Goal: Information Seeking & Learning: Learn about a topic

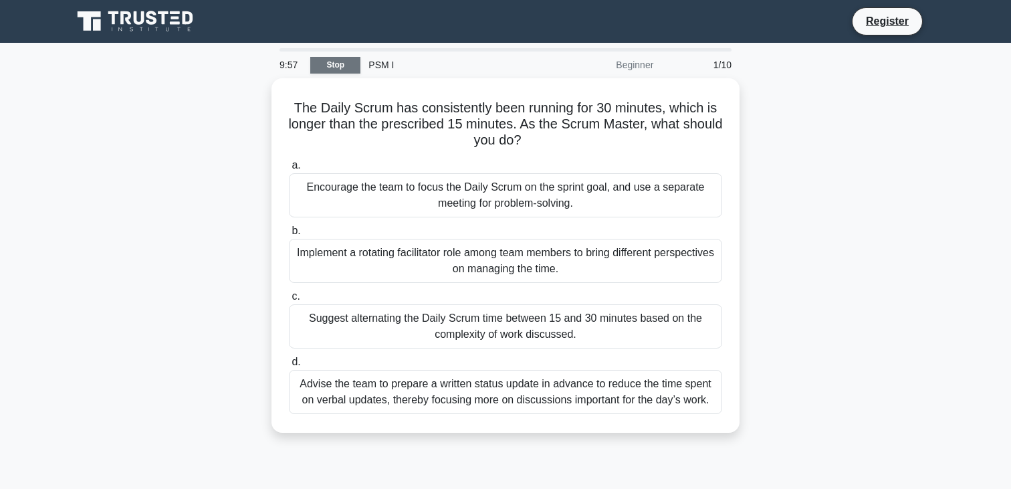
click at [343, 62] on link "Stop" at bounding box center [335, 65] width 50 height 17
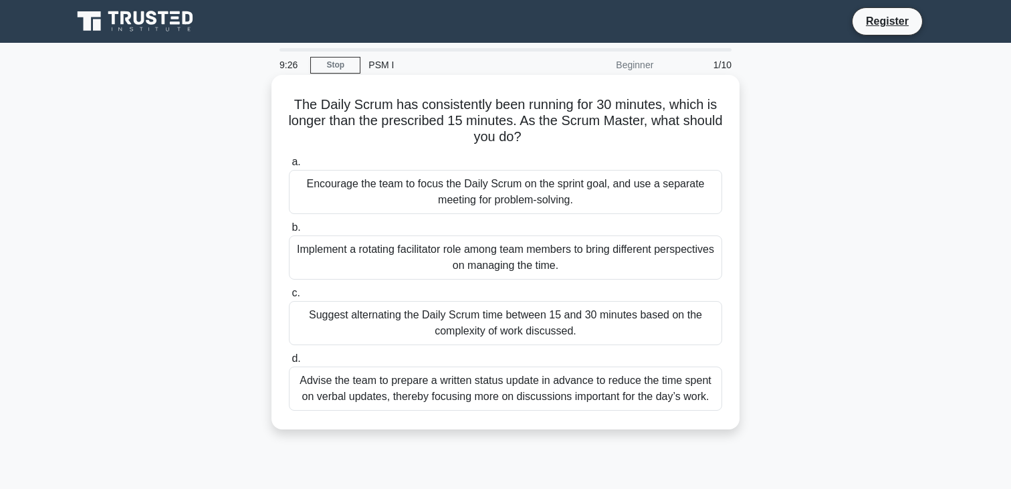
click at [336, 187] on div "Encourage the team to focus the Daily Scrum on the sprint goal, and use a separ…" at bounding box center [505, 192] width 433 height 44
click at [289, 167] on input "a. Encourage the team to focus the Daily Scrum on the sprint goal, and use a se…" at bounding box center [289, 162] width 0 height 9
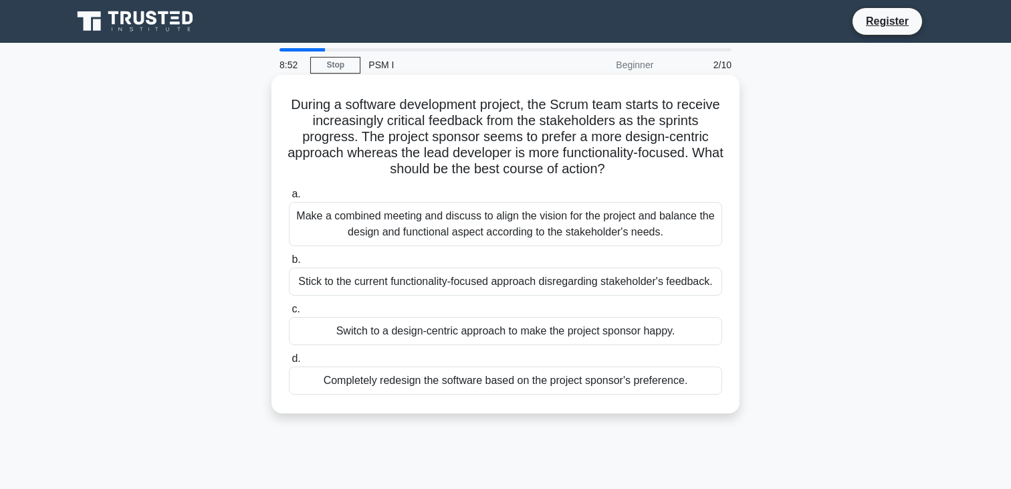
click at [324, 209] on div "Make a combined meeting and discuss to align the vision for the project and bal…" at bounding box center [505, 224] width 433 height 44
click at [289, 199] on input "a. Make a combined meeting and discuss to align the vision for the project and …" at bounding box center [289, 194] width 0 height 9
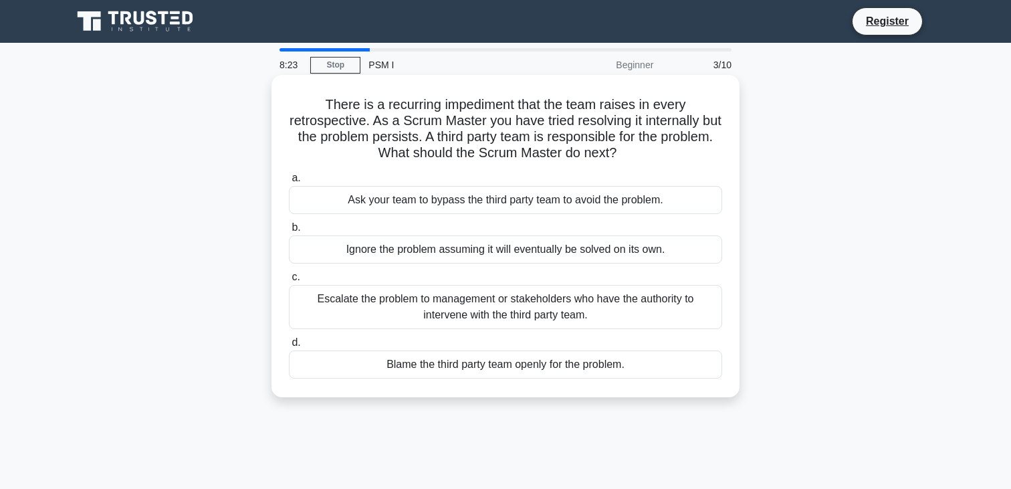
click at [386, 294] on div "Escalate the problem to management or stakeholders who have the authority to in…" at bounding box center [505, 307] width 433 height 44
click at [289, 282] on input "c. Escalate the problem to management or stakeholders who have the authority to…" at bounding box center [289, 277] width 0 height 9
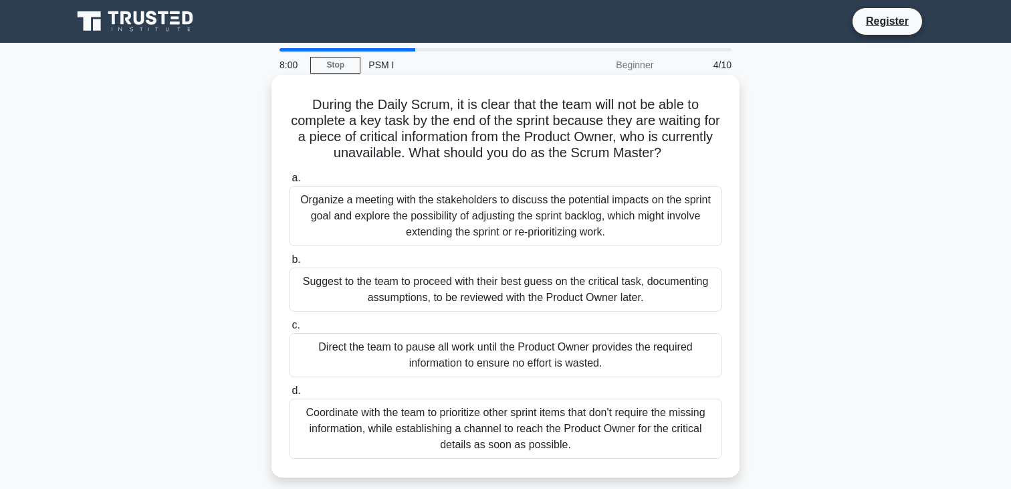
click at [378, 413] on div "Coordinate with the team to prioritize other sprint items that don't require th…" at bounding box center [505, 429] width 433 height 60
click at [289, 395] on input "d. Coordinate with the team to prioritize other sprint items that don't require…" at bounding box center [289, 391] width 0 height 9
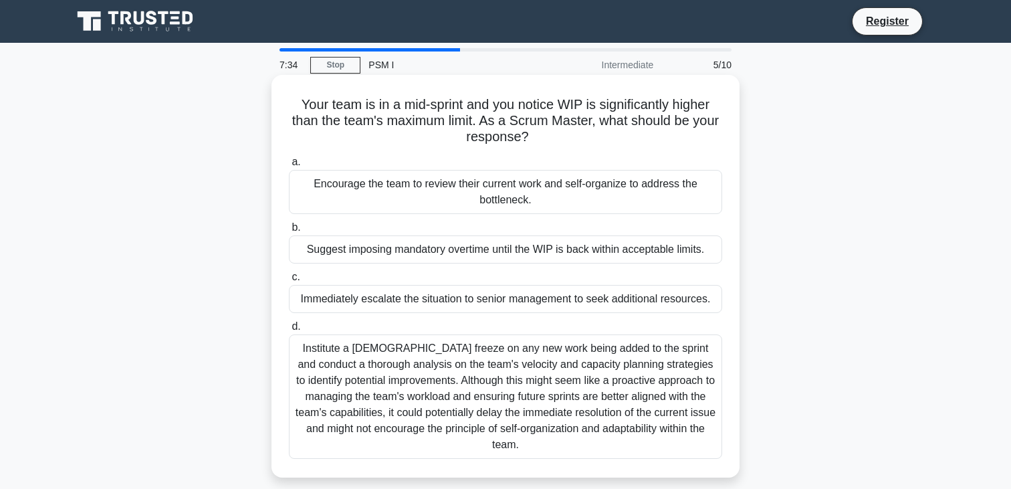
click at [659, 194] on div "Encourage the team to review their current work and self-organize to address th…" at bounding box center [505, 192] width 433 height 44
click at [289, 167] on input "a. Encourage the team to review their current work and self-organize to address…" at bounding box center [289, 162] width 0 height 9
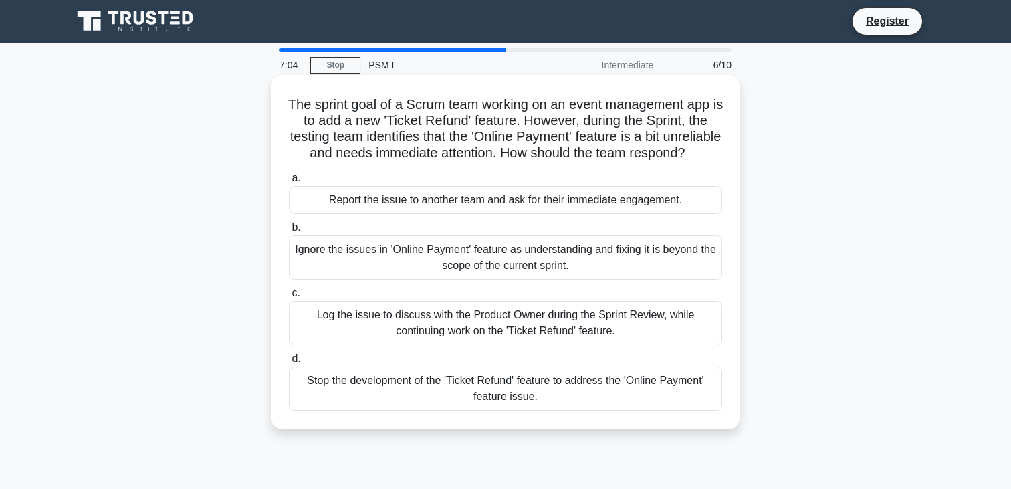
click at [586, 331] on div "Log the issue to discuss with the Product Owner during the Sprint Review, while…" at bounding box center [505, 323] width 433 height 44
click at [289, 298] on input "c. Log the issue to discuss with the Product Owner during the Sprint Review, wh…" at bounding box center [289, 293] width 0 height 9
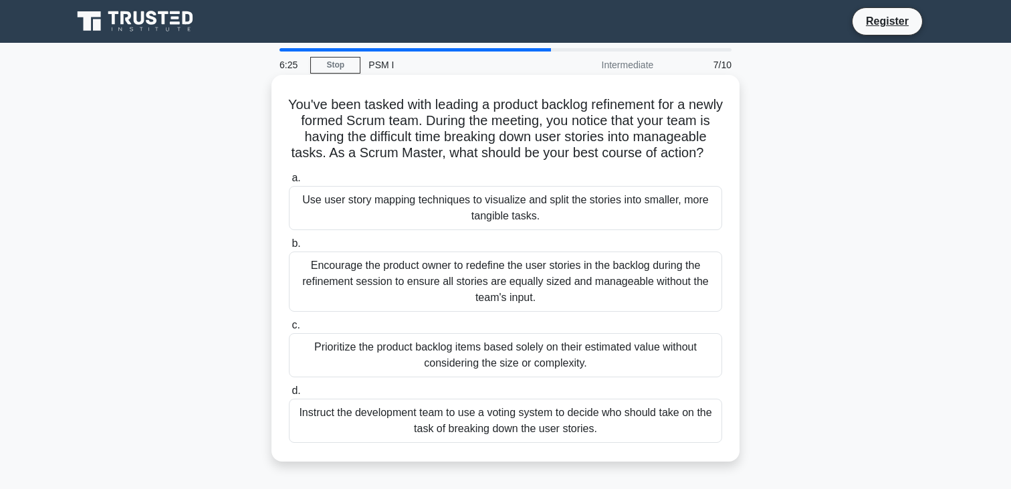
click at [625, 230] on div "Use user story mapping techniques to visualize and split the stories into small…" at bounding box center [505, 208] width 433 height 44
click at [289, 183] on input "a. Use user story mapping techniques to visualize and split the stories into sm…" at bounding box center [289, 178] width 0 height 9
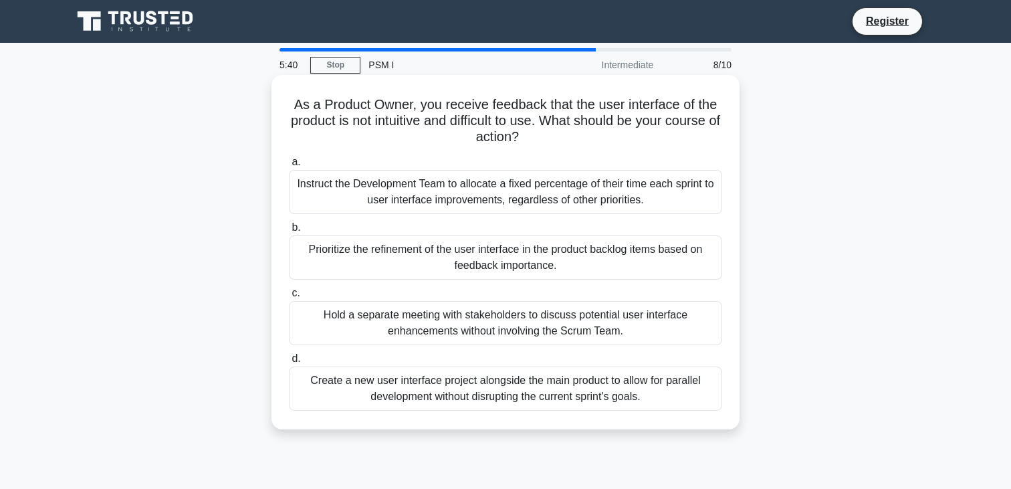
click at [575, 385] on div "Create a new user interface project alongside the main product to allow for par…" at bounding box center [505, 388] width 433 height 44
click at [289, 363] on input "d. Create a new user interface project alongside the main product to allow for …" at bounding box center [289, 358] width 0 height 9
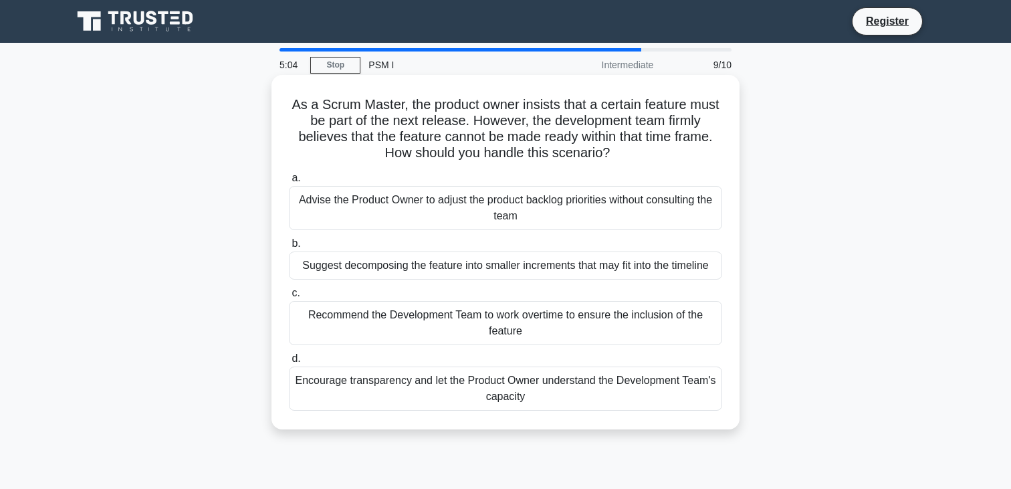
click at [691, 267] on div "Suggest decomposing the feature into smaller increments that may fit into the t…" at bounding box center [505, 265] width 433 height 28
click at [289, 248] on input "b. Suggest decomposing the feature into smaller increments that may fit into th…" at bounding box center [289, 243] width 0 height 9
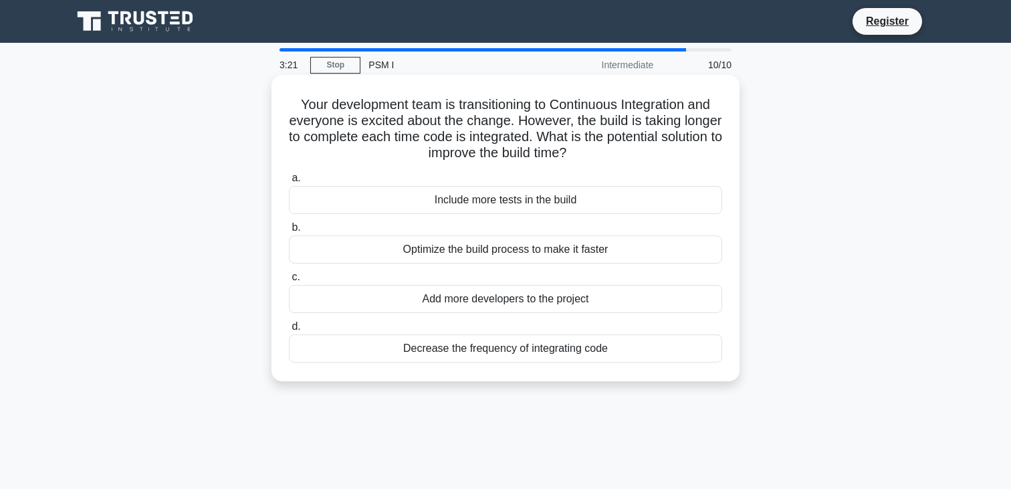
click at [546, 256] on div "Optimize the build process to make it faster" at bounding box center [505, 249] width 433 height 28
click at [289, 232] on input "b. Optimize the build process to make it faster" at bounding box center [289, 227] width 0 height 9
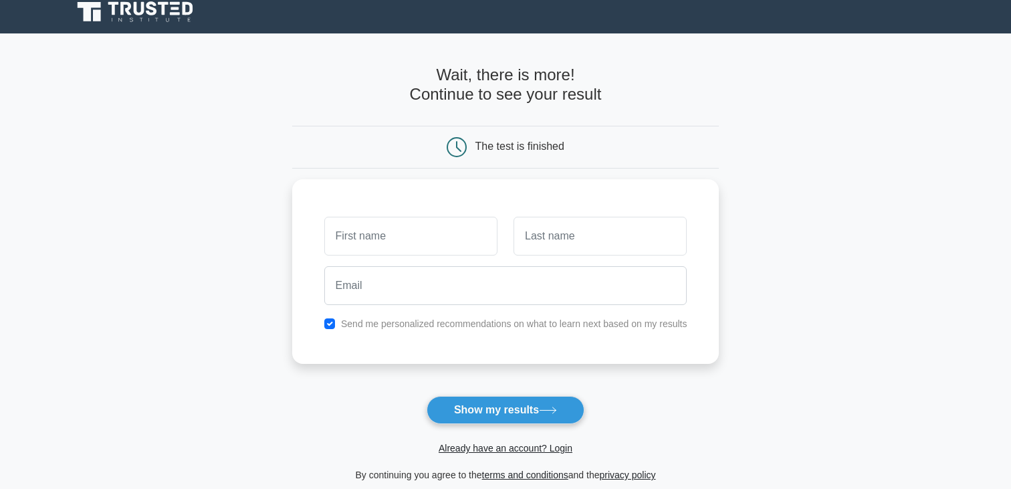
scroll to position [19, 0]
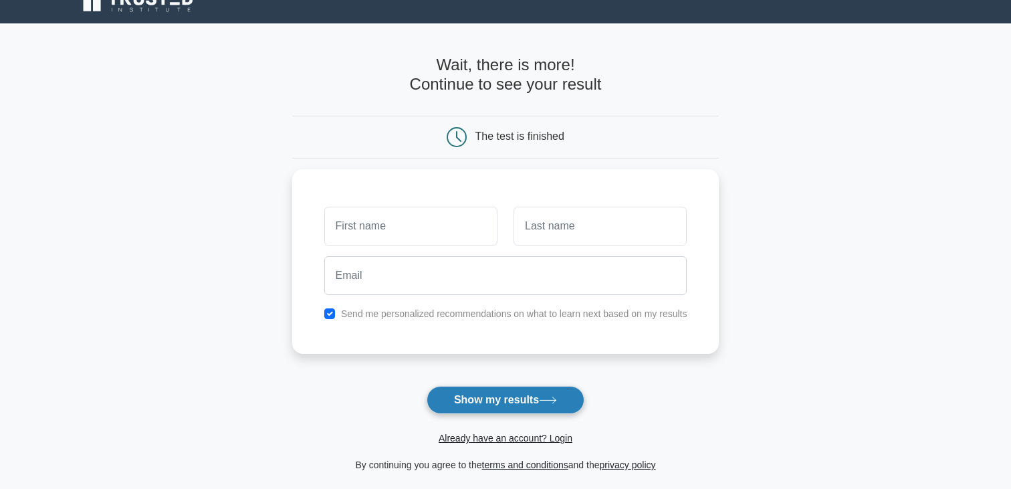
click at [475, 409] on button "Show my results" at bounding box center [506, 400] width 158 height 28
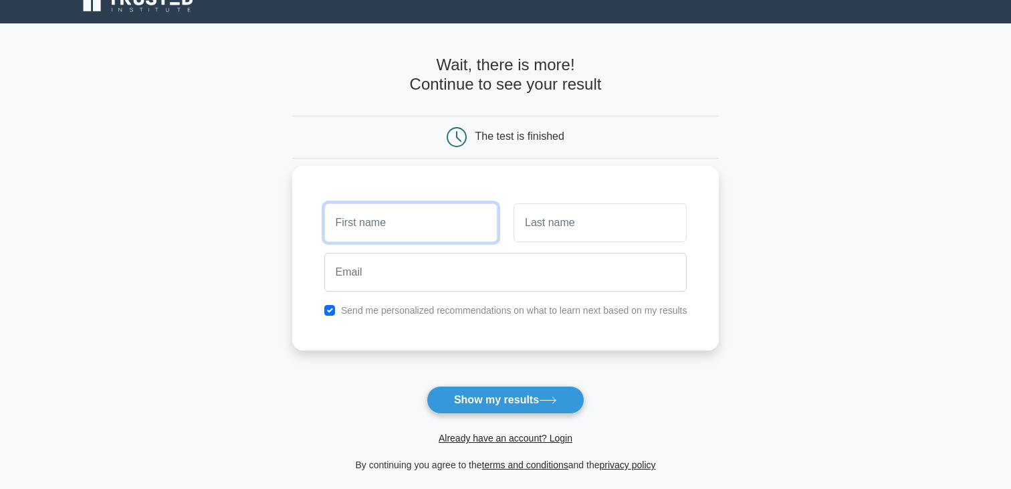
click at [384, 237] on input "text" at bounding box center [410, 222] width 173 height 39
type input "[PERSON_NAME]"
click at [577, 202] on div at bounding box center [600, 222] width 189 height 49
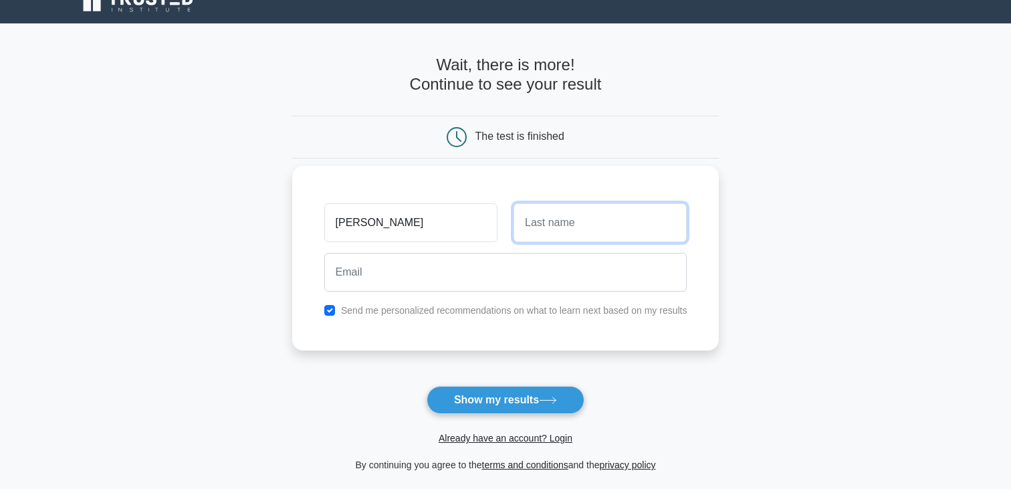
click at [572, 209] on input "text" at bounding box center [600, 222] width 173 height 39
type input "Damyanova"
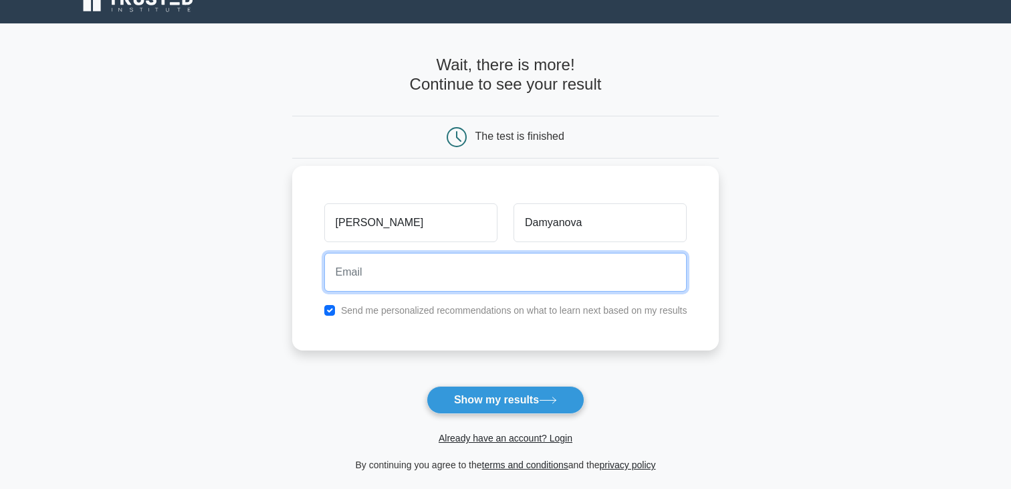
click at [461, 282] on input "email" at bounding box center [505, 272] width 363 height 39
type input "mil3y_r0nnu@abv.bg"
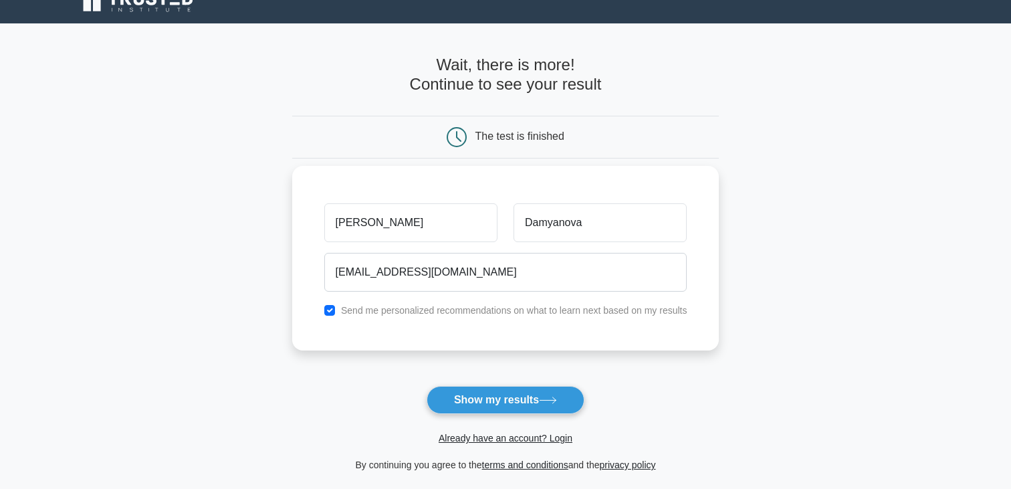
click at [467, 312] on label "Send me personalized recommendations on what to learn next based on my results" at bounding box center [514, 310] width 346 height 11
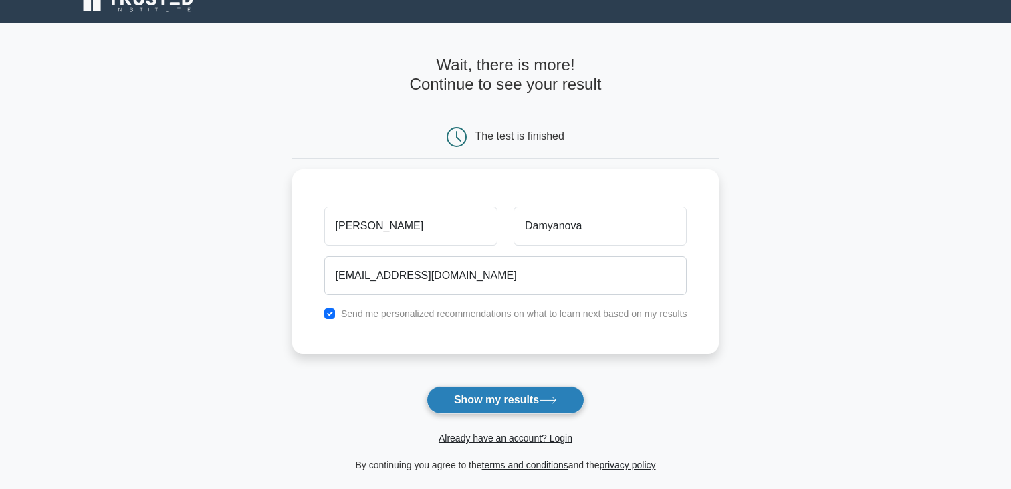
click at [478, 391] on button "Show my results" at bounding box center [506, 400] width 158 height 28
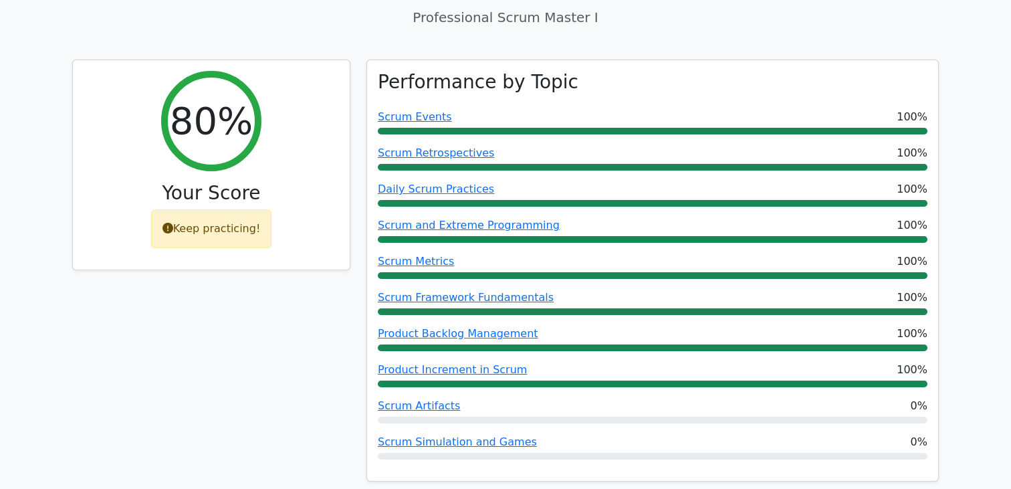
scroll to position [487, 0]
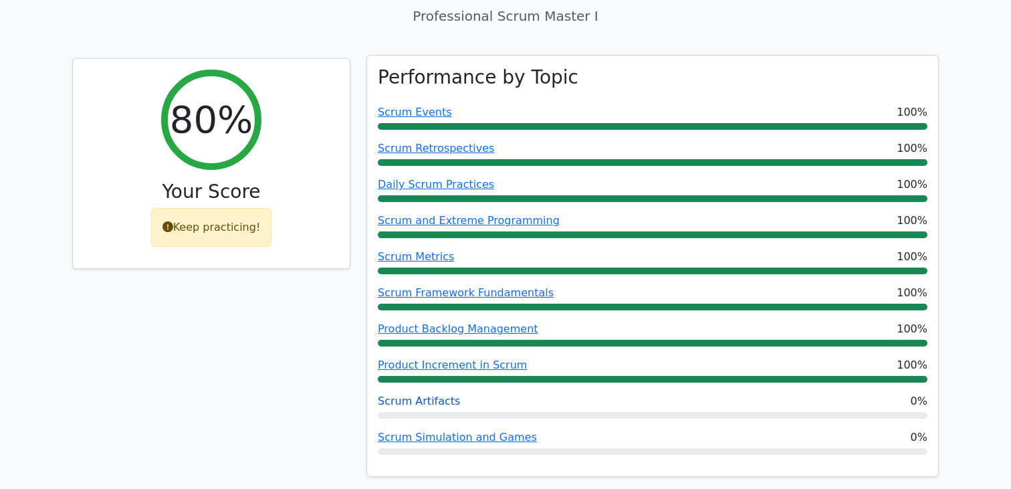
click at [442, 395] on link "Scrum Artifacts" at bounding box center [419, 401] width 82 height 13
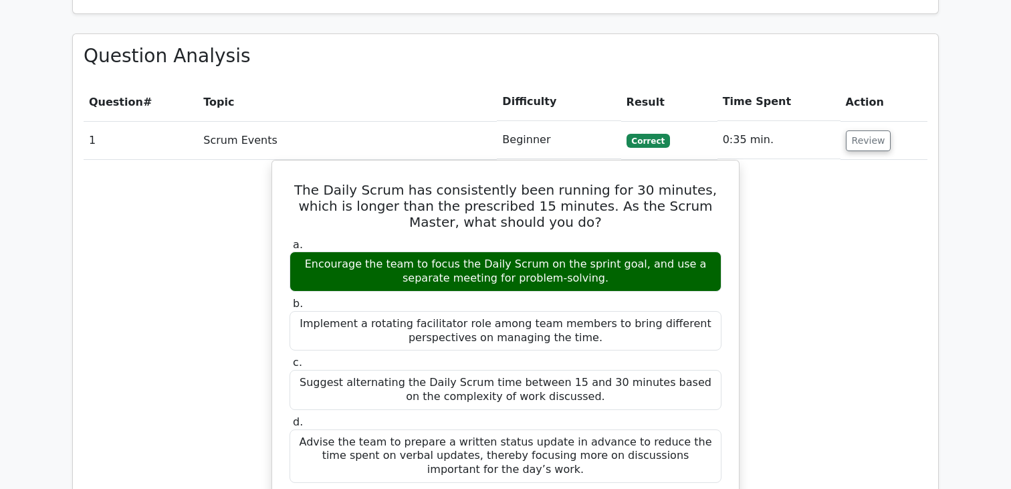
scroll to position [1129, 0]
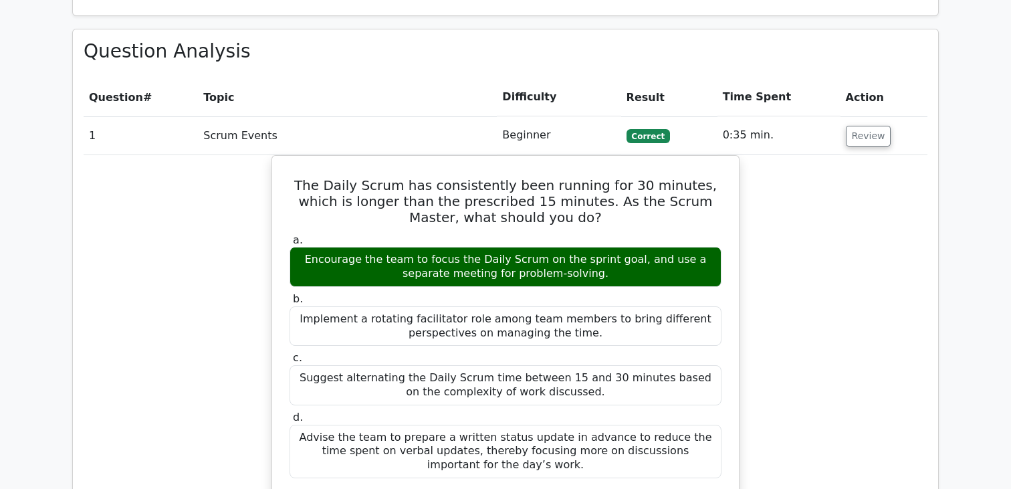
click at [239, 240] on div "The Daily Scrum has consistently been running for 30 minutes, which is longer t…" at bounding box center [506, 441] width 844 height 572
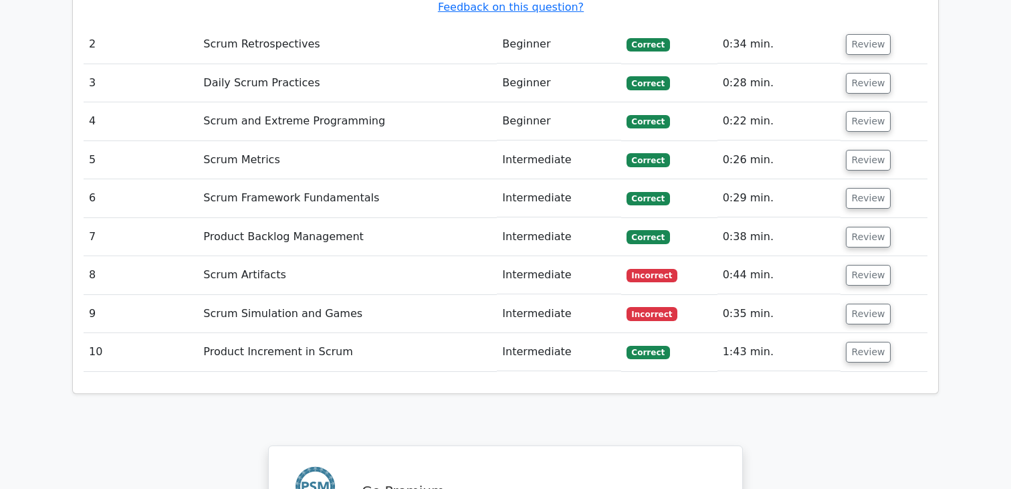
scroll to position [1857, 0]
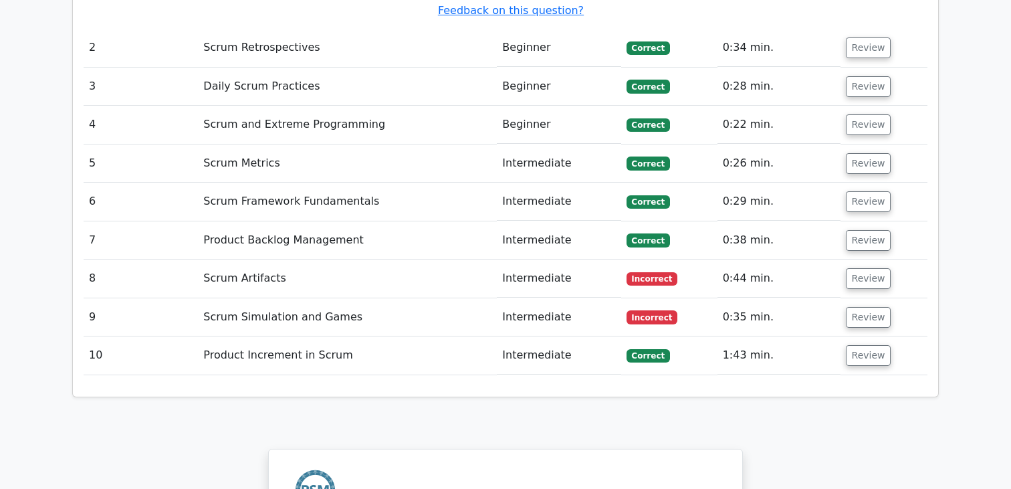
click at [337, 336] on td "Product Increment in Scrum" at bounding box center [347, 355] width 299 height 38
click at [849, 307] on button "Review" at bounding box center [868, 317] width 45 height 21
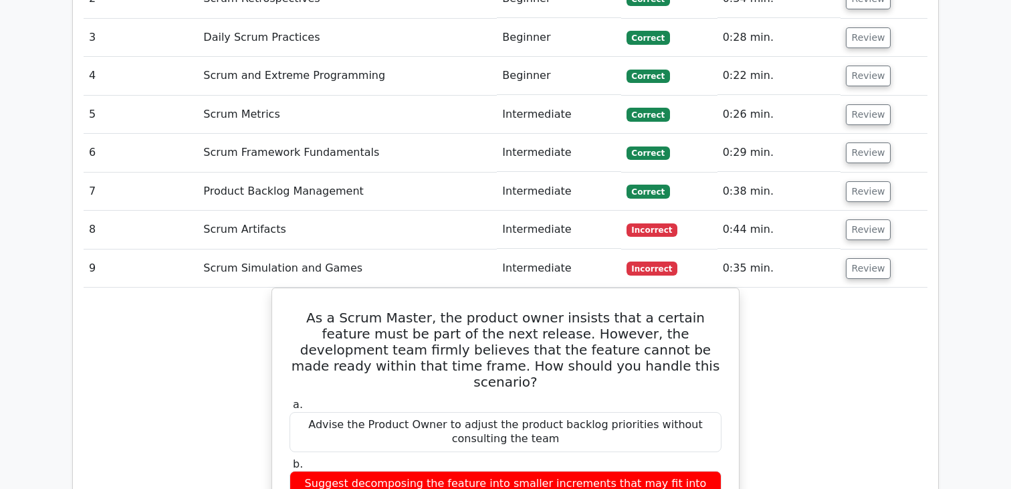
scroll to position [1908, 0]
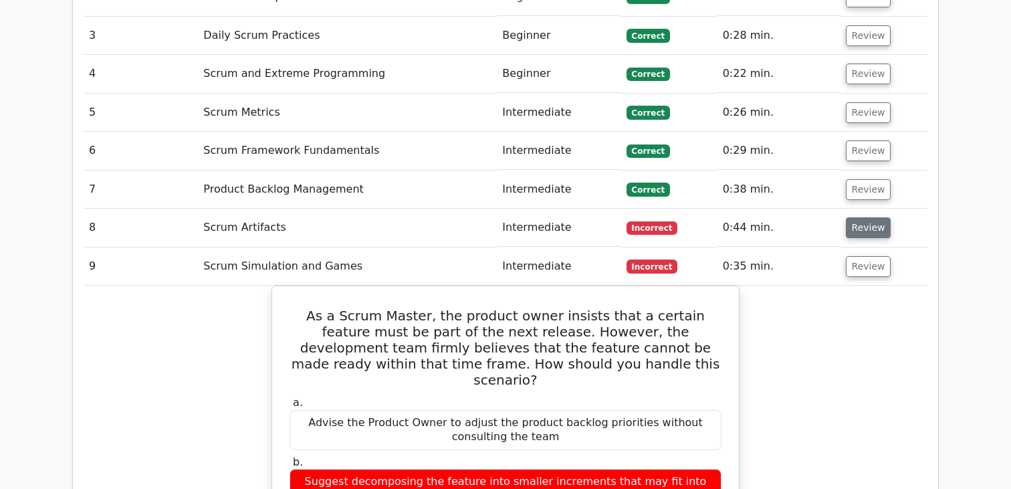
click at [855, 217] on button "Review" at bounding box center [868, 227] width 45 height 21
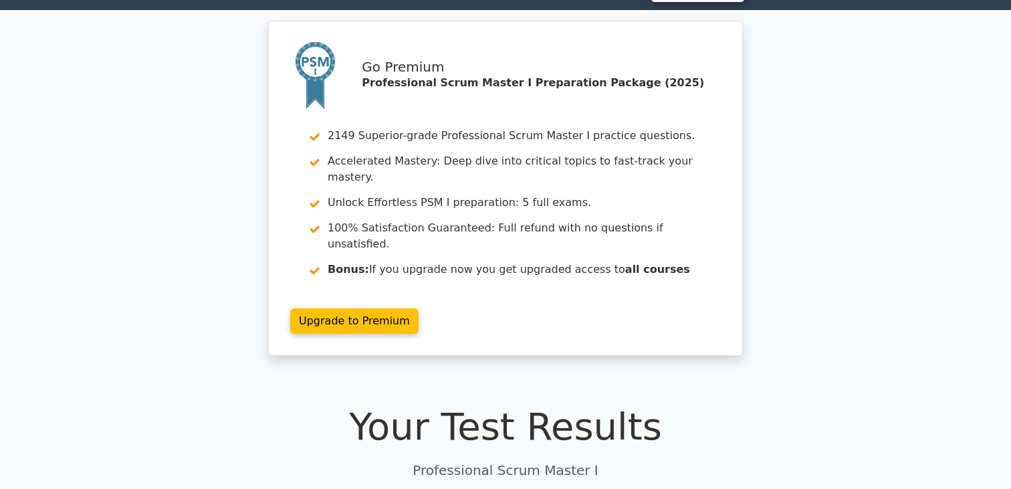
scroll to position [0, 0]
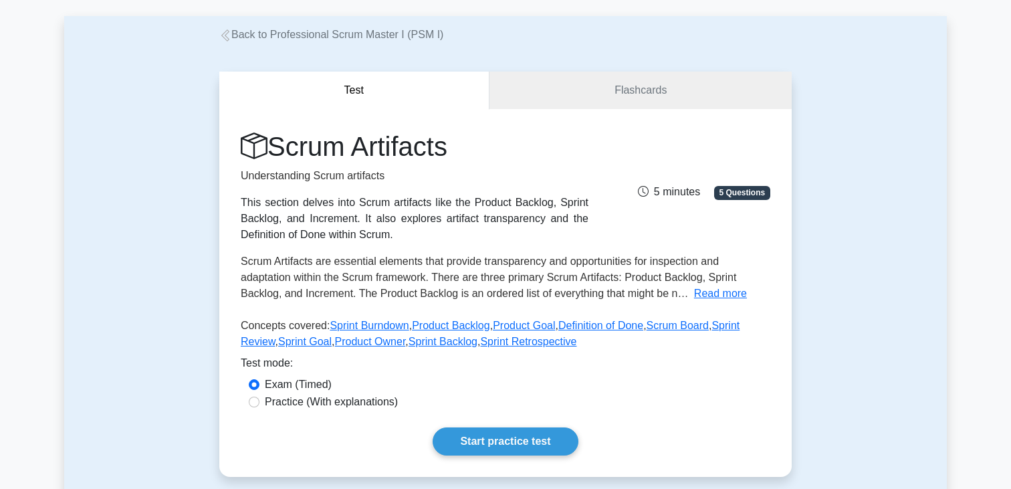
scroll to position [43, 0]
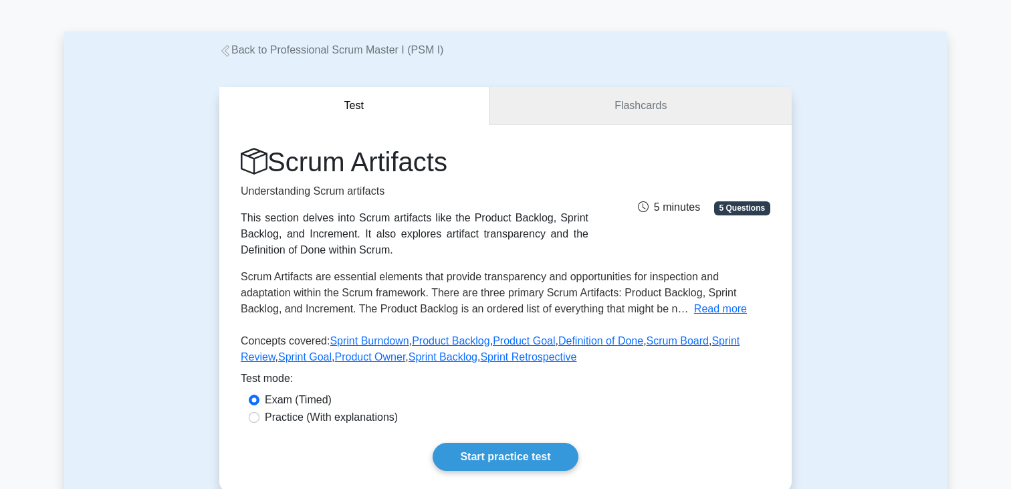
click at [640, 108] on link "Flashcards" at bounding box center [640, 106] width 302 height 38
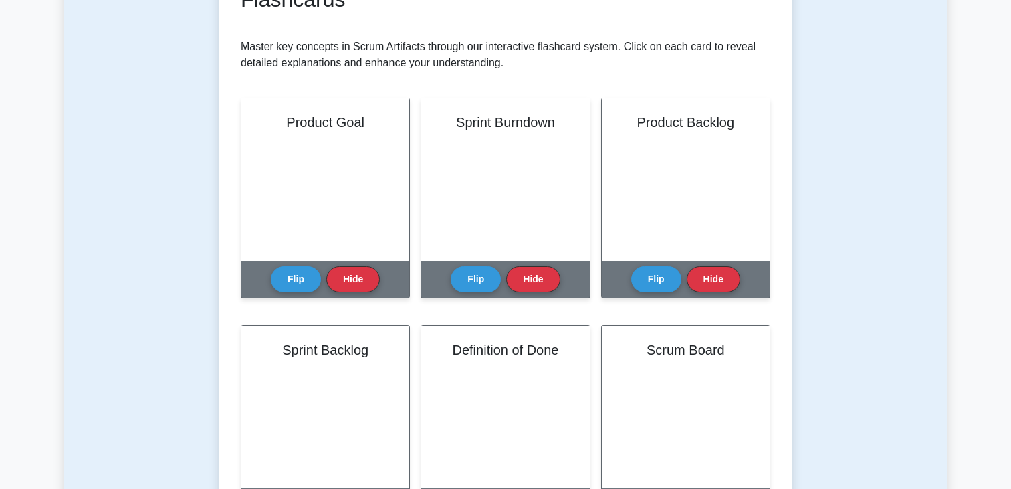
scroll to position [262, 0]
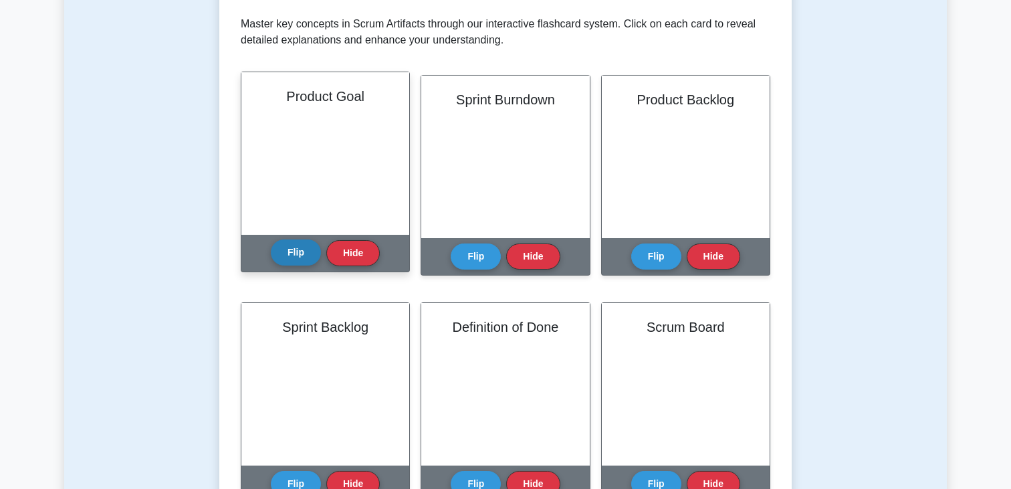
click at [292, 245] on button "Flip" at bounding box center [296, 252] width 50 height 26
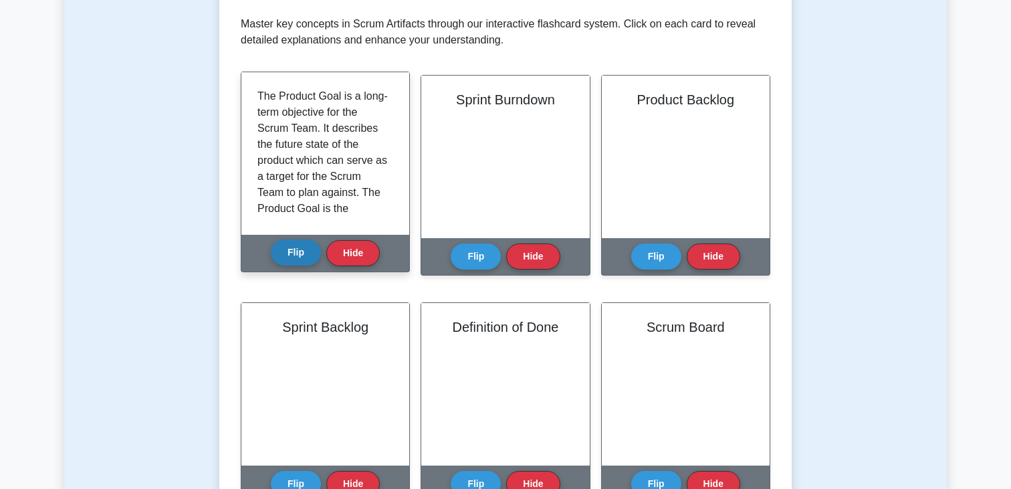
click at [292, 245] on button "Flip" at bounding box center [296, 252] width 50 height 26
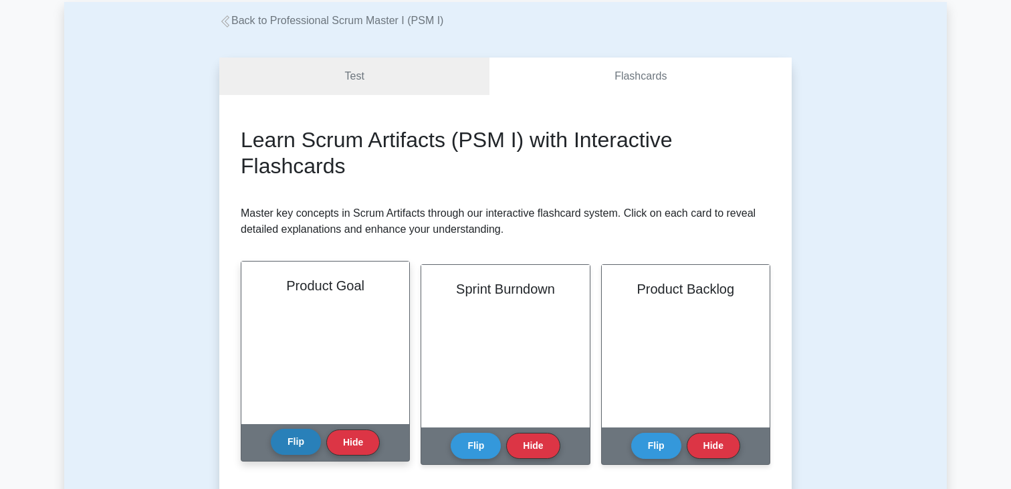
scroll to position [0, 0]
